Goal: Transaction & Acquisition: Purchase product/service

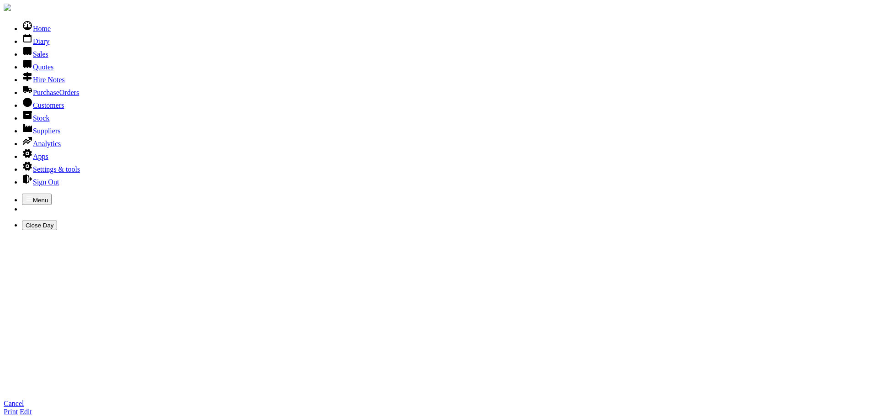
scroll to position [137, 0]
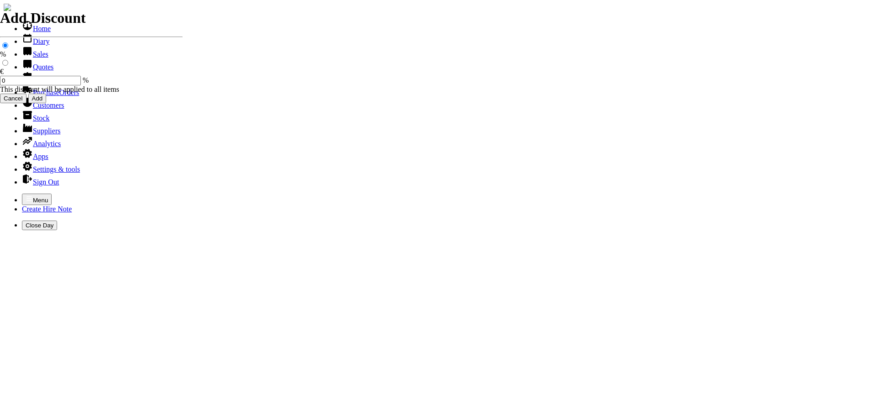
select select "HO"
click at [26, 195] on icon "button" at bounding box center [29, 198] width 7 height 7
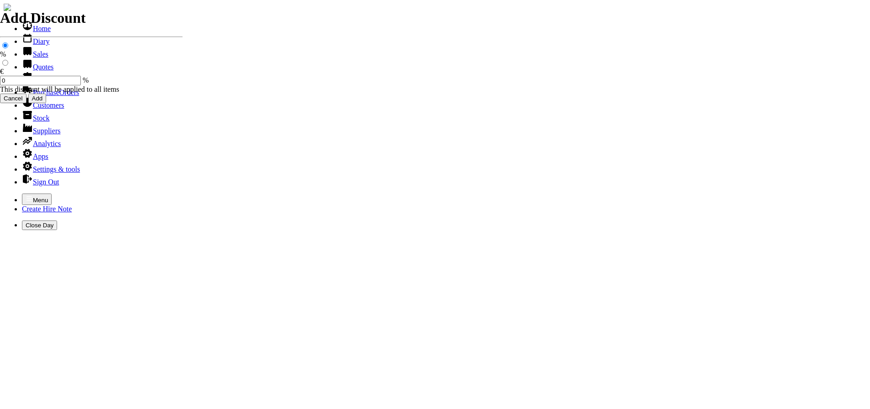
click at [31, 109] on link "Customers" at bounding box center [43, 105] width 42 height 8
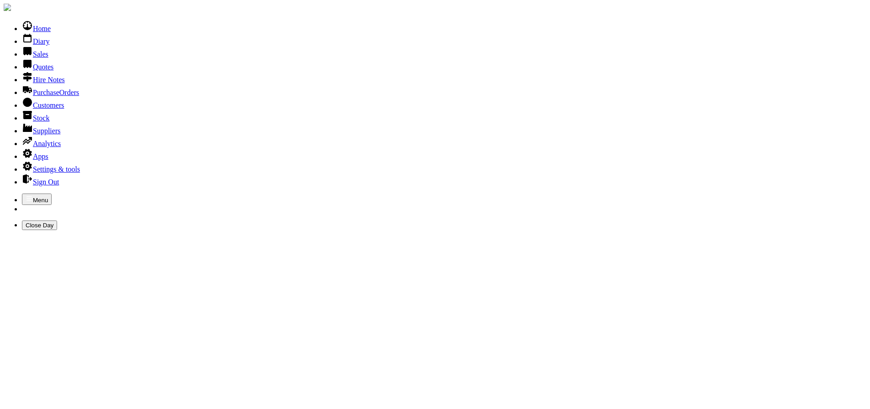
type input "[PERSON_NAME]"
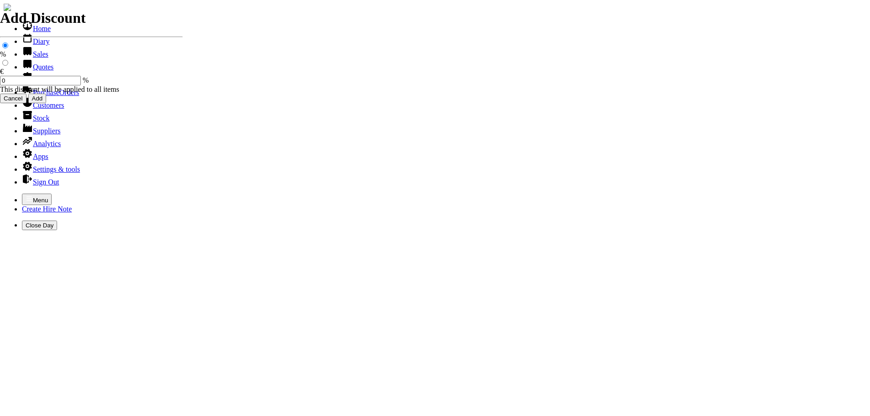
select select "HO"
click at [26, 195] on icon "button" at bounding box center [29, 198] width 7 height 7
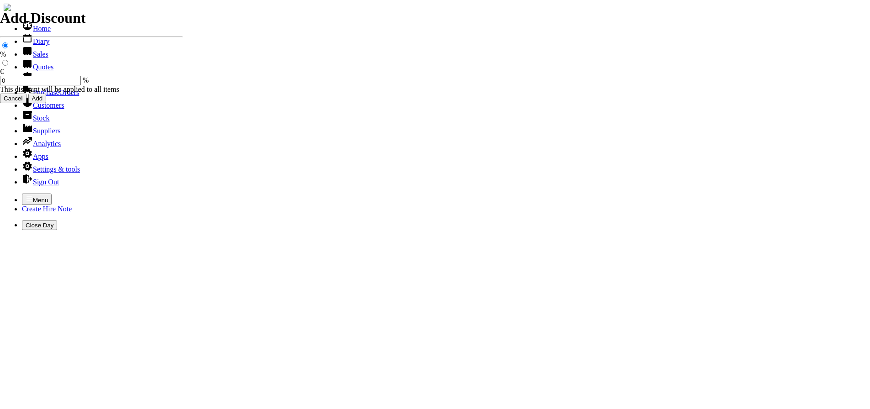
click at [32, 109] on link "Customers" at bounding box center [43, 105] width 42 height 8
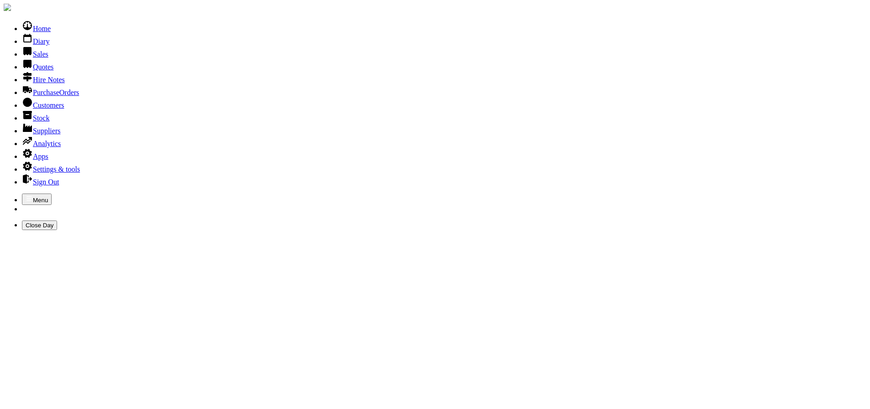
type input "larchfield"
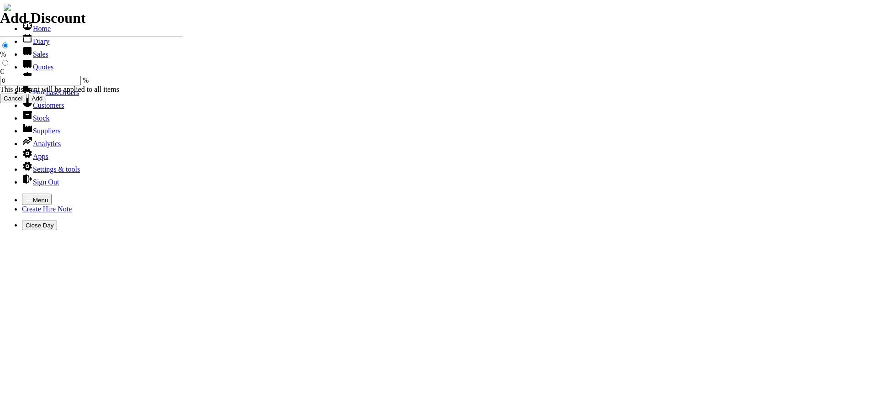
select select "HO"
click at [26, 195] on icon "button" at bounding box center [29, 198] width 7 height 7
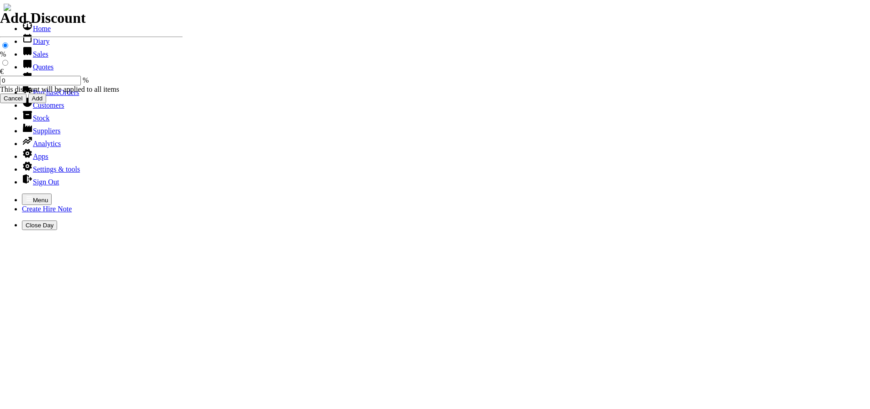
click at [26, 58] on link "Sales" at bounding box center [35, 54] width 26 height 8
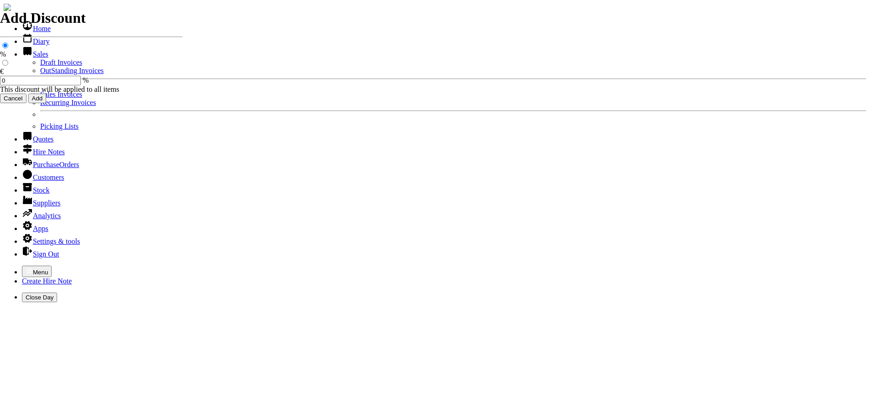
click at [40, 98] on link "Sales Invoices" at bounding box center [61, 94] width 42 height 8
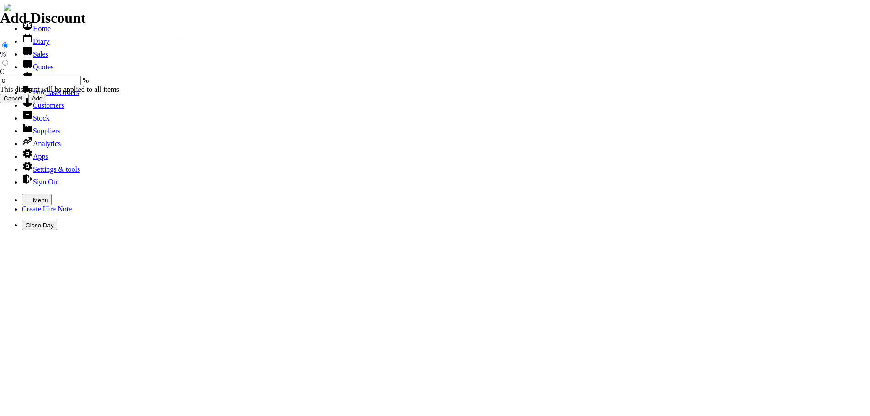
select select "HO"
type input "[PERSON_NAME]"
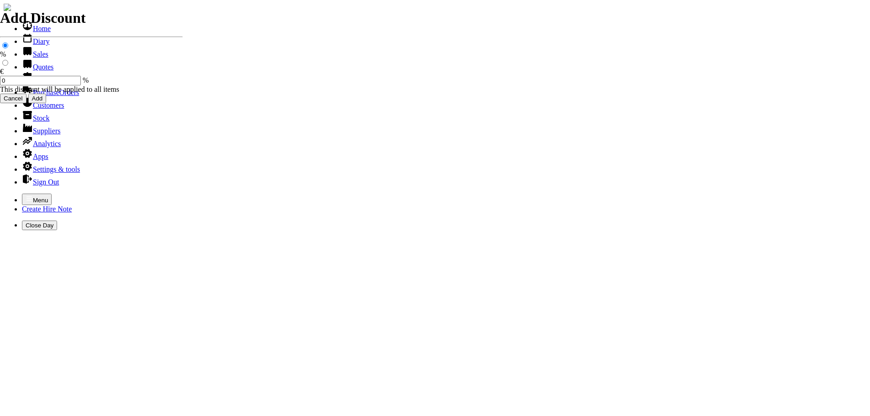
type input "GER"
type input "Repairs"
select select "2"
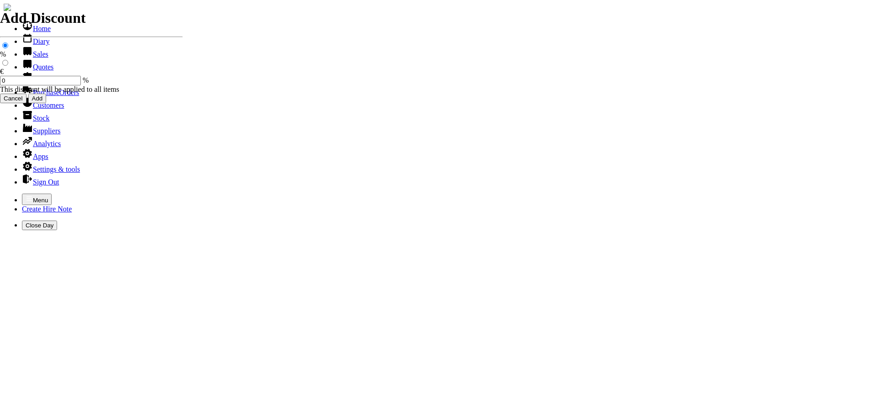
type input "Repairs TO ZOMAX CHAINSAW"
type textarea "Nature of Repair: SHARPEN CHAIN / CLEAN & REPAIRED OILER / CHECKED OVER / START…"
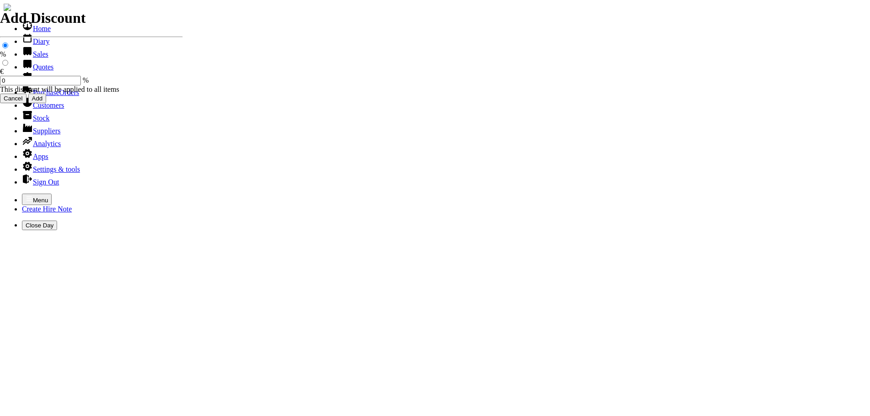
type input "35.00"
type input "spurious goods"
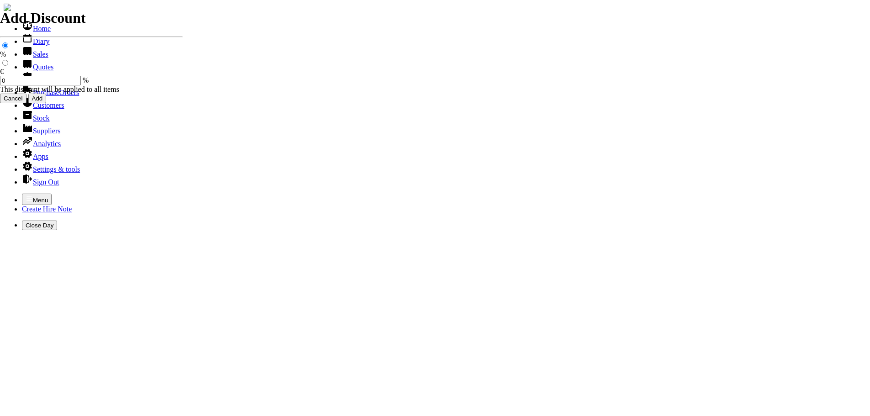
type input "s"
type input "K"
type input "HUSKY K770 AIRFILTER KIT"
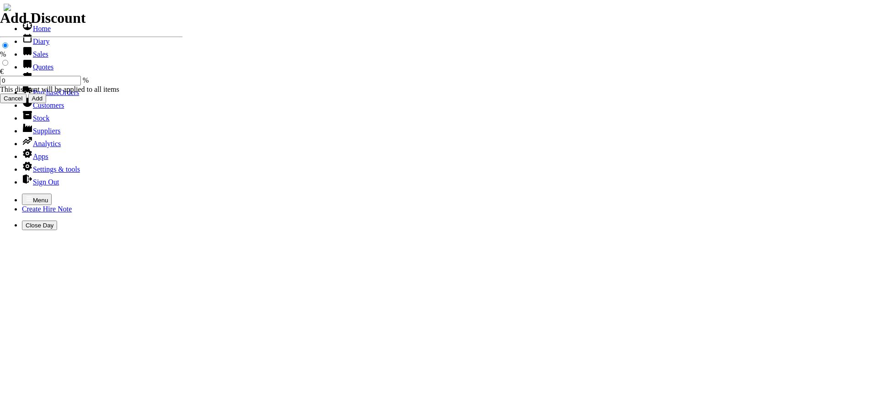
type input "19.50"
type input "2"
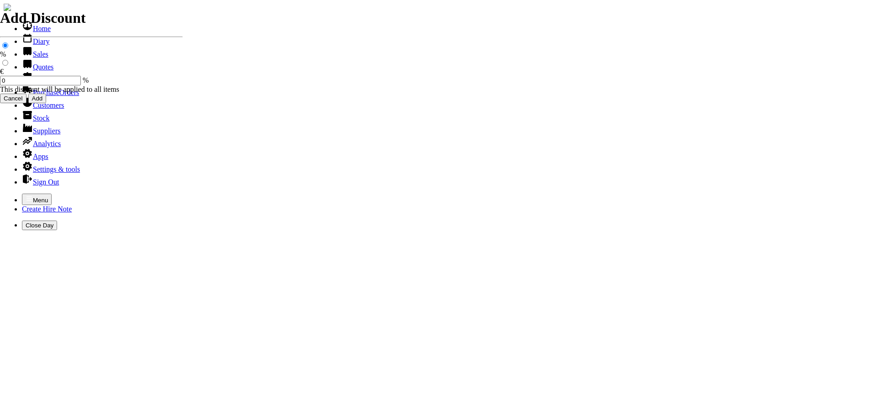
type input "101520"
type input "[EMAIL_ADDRESS][DOMAIN_NAME]"
type input "[PERSON_NAME]"
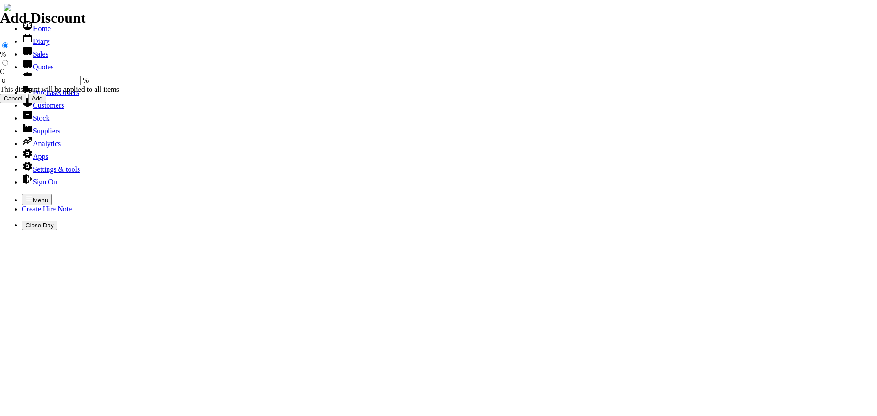
select select "HO"
